Goal: Task Accomplishment & Management: Manage account settings

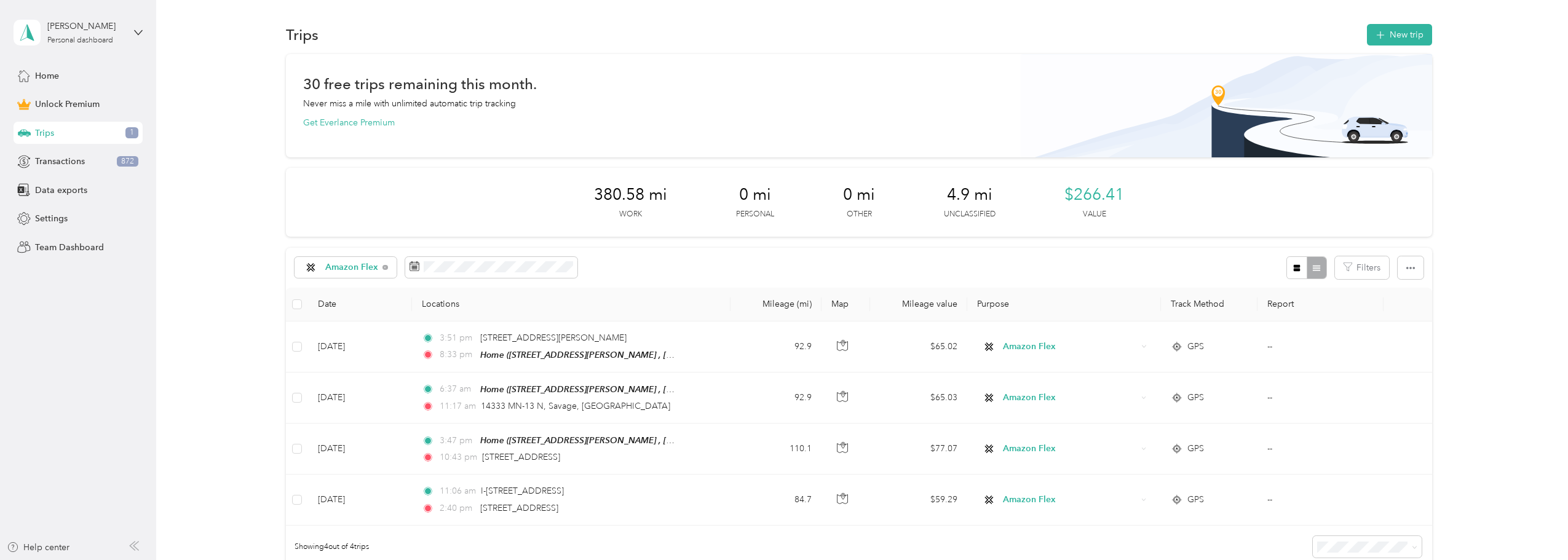
scroll to position [24, 0]
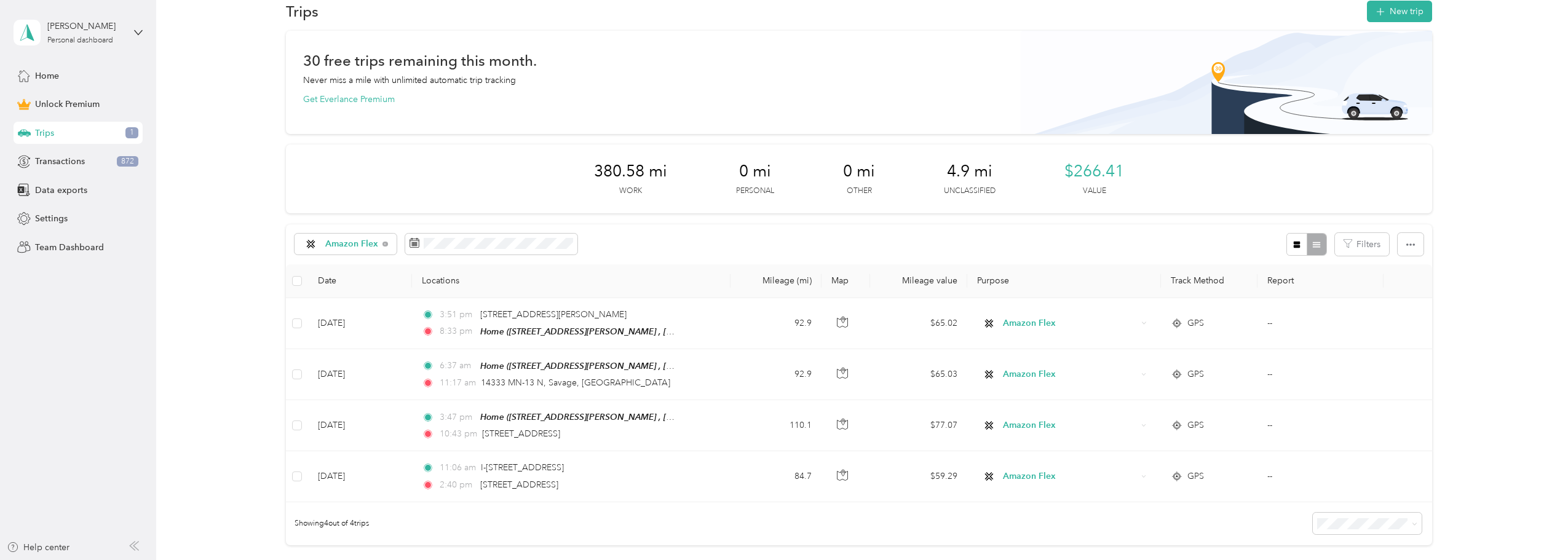
click at [47, 138] on span "Trips" at bounding box center [44, 133] width 19 height 13
click at [353, 246] on span "Amazon Flex" at bounding box center [352, 243] width 54 height 8
click at [335, 292] on ol "All purposes Unclassified Work Personal Amazon Flex Instacart Uber Other Charit…" at bounding box center [347, 336] width 107 height 173
click at [365, 245] on span "Amazon Flex" at bounding box center [352, 243] width 54 height 8
click at [328, 264] on span "All purposes" at bounding box center [358, 263] width 68 height 13
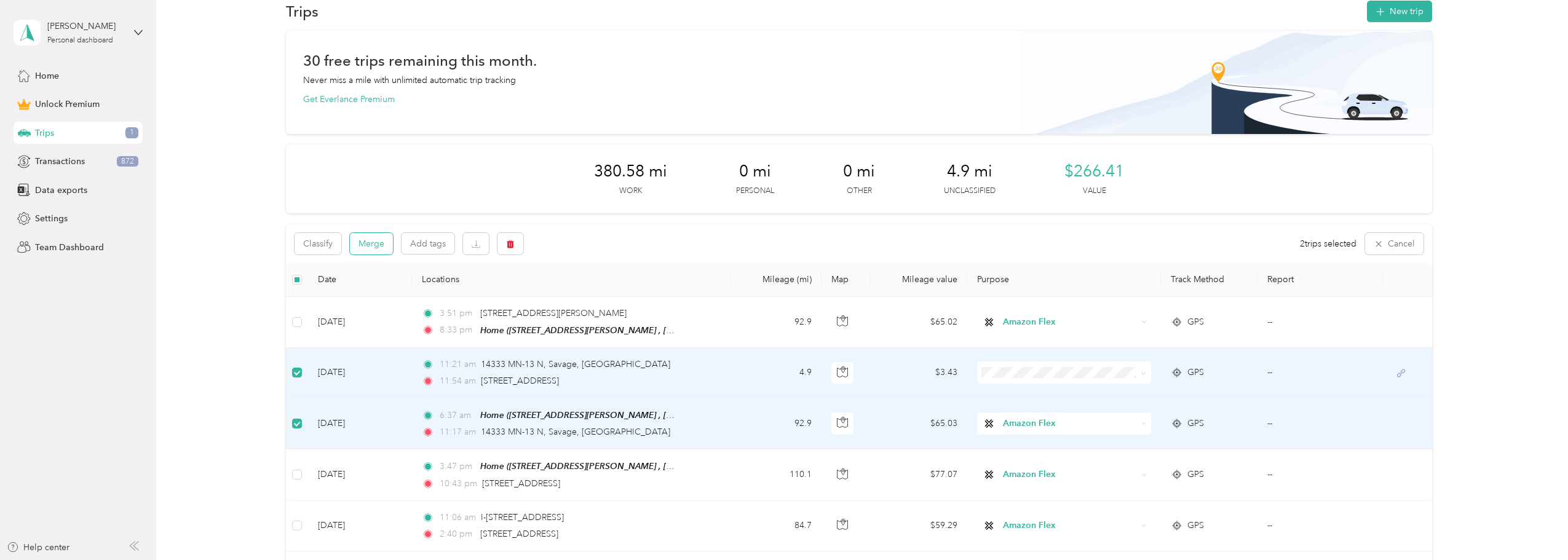
click at [370, 246] on button "Merge" at bounding box center [371, 243] width 43 height 22
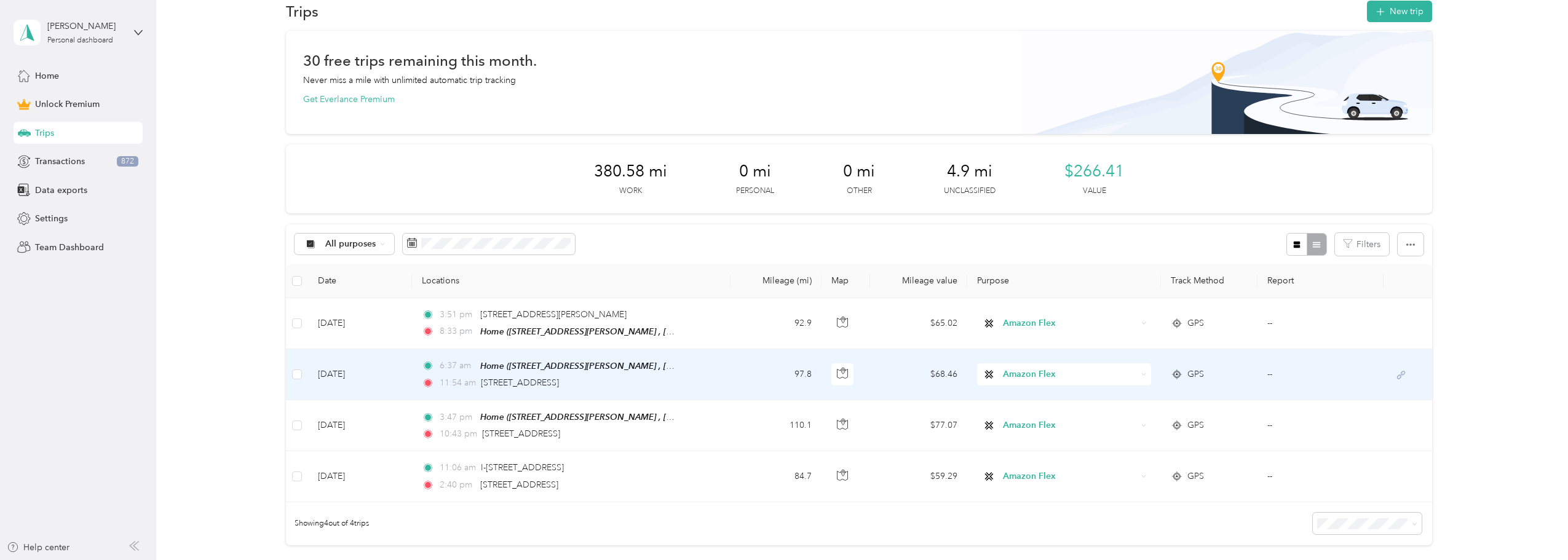
click at [333, 373] on td "[DATE]" at bounding box center [360, 375] width 104 height 51
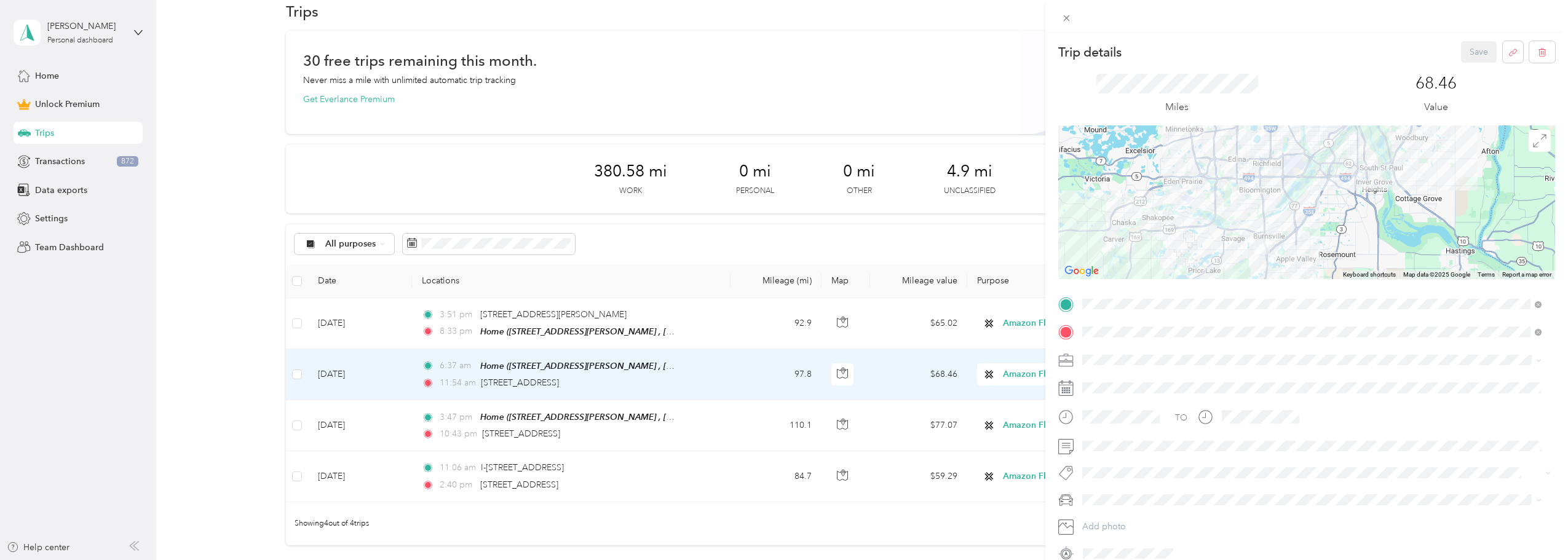
drag, startPoint x: 1292, startPoint y: 203, endPoint x: 1314, endPoint y: 136, distance: 70.5
click at [1314, 136] on div at bounding box center [1307, 202] width 497 height 154
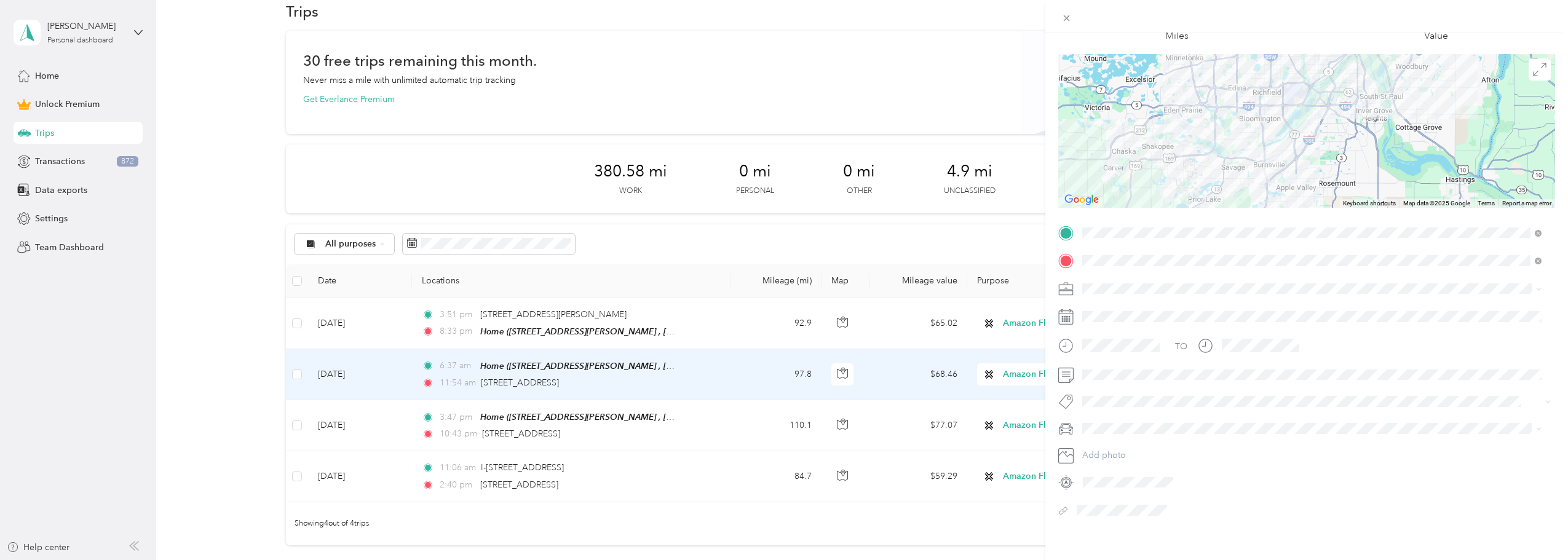
scroll to position [86, 0]
